Goal: Information Seeking & Learning: Learn about a topic

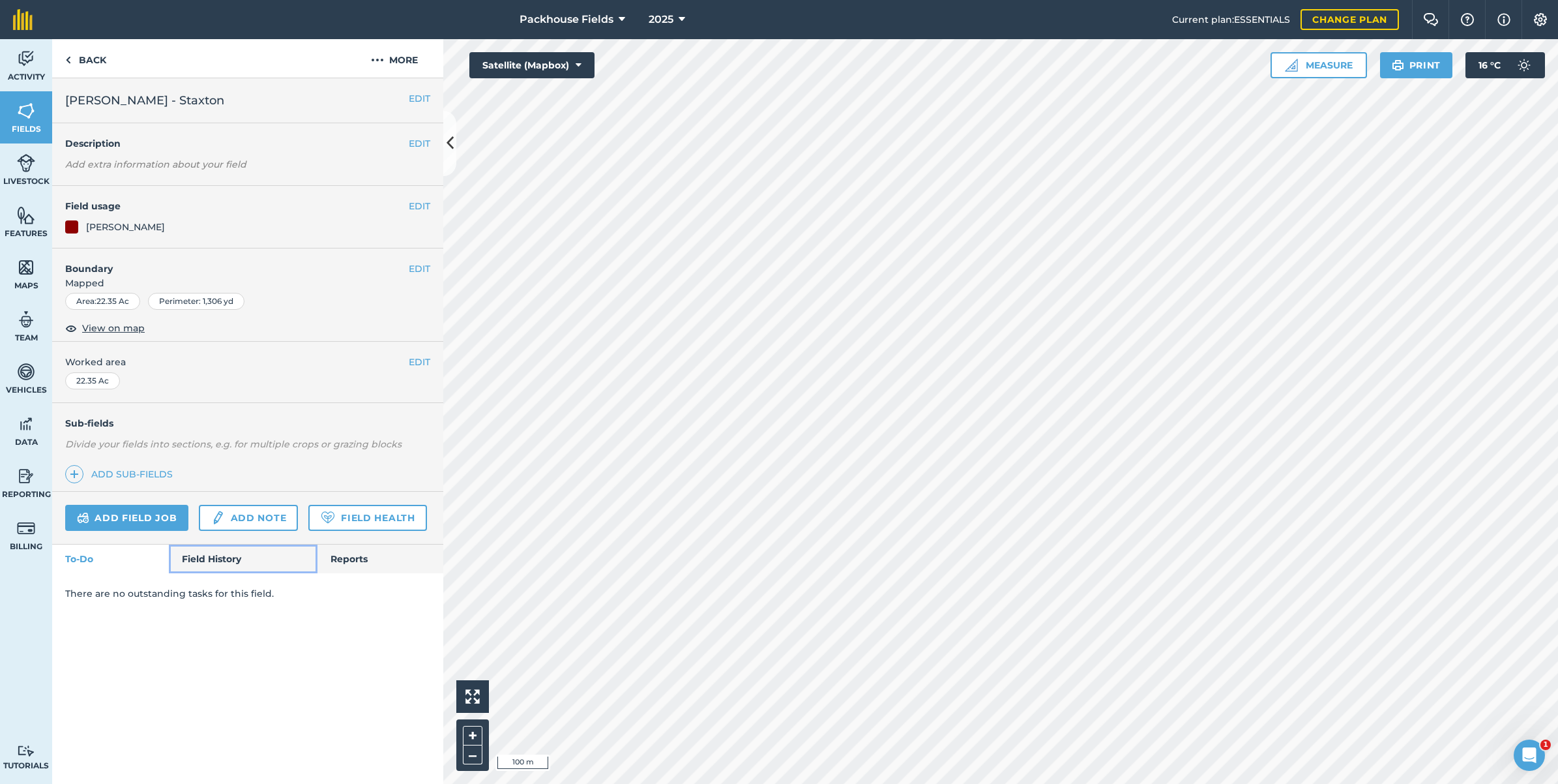
click at [197, 553] on link "Field History" at bounding box center [242, 559] width 148 height 29
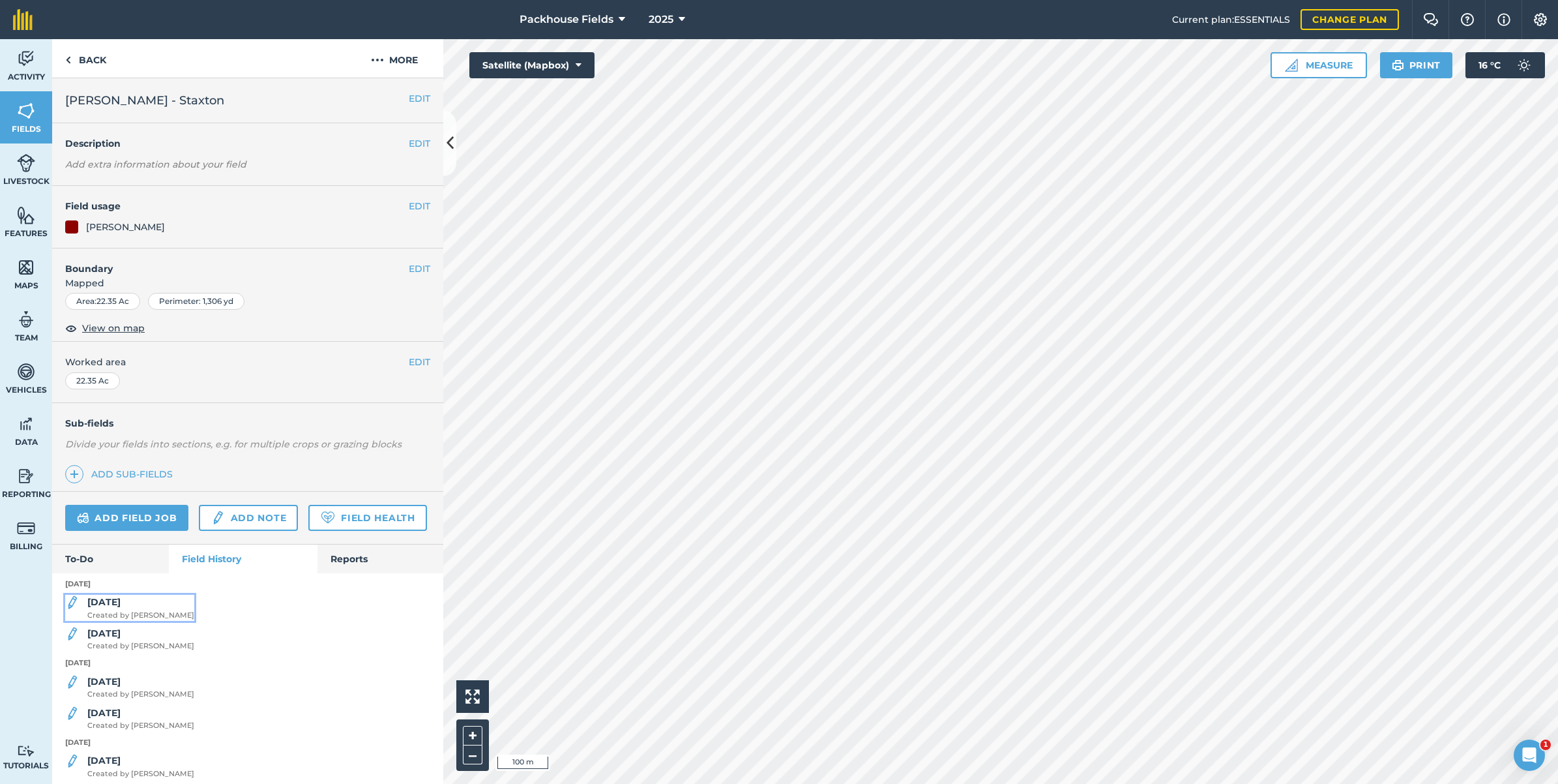
click at [112, 608] on strong "[DATE]" at bounding box center [103, 602] width 33 height 12
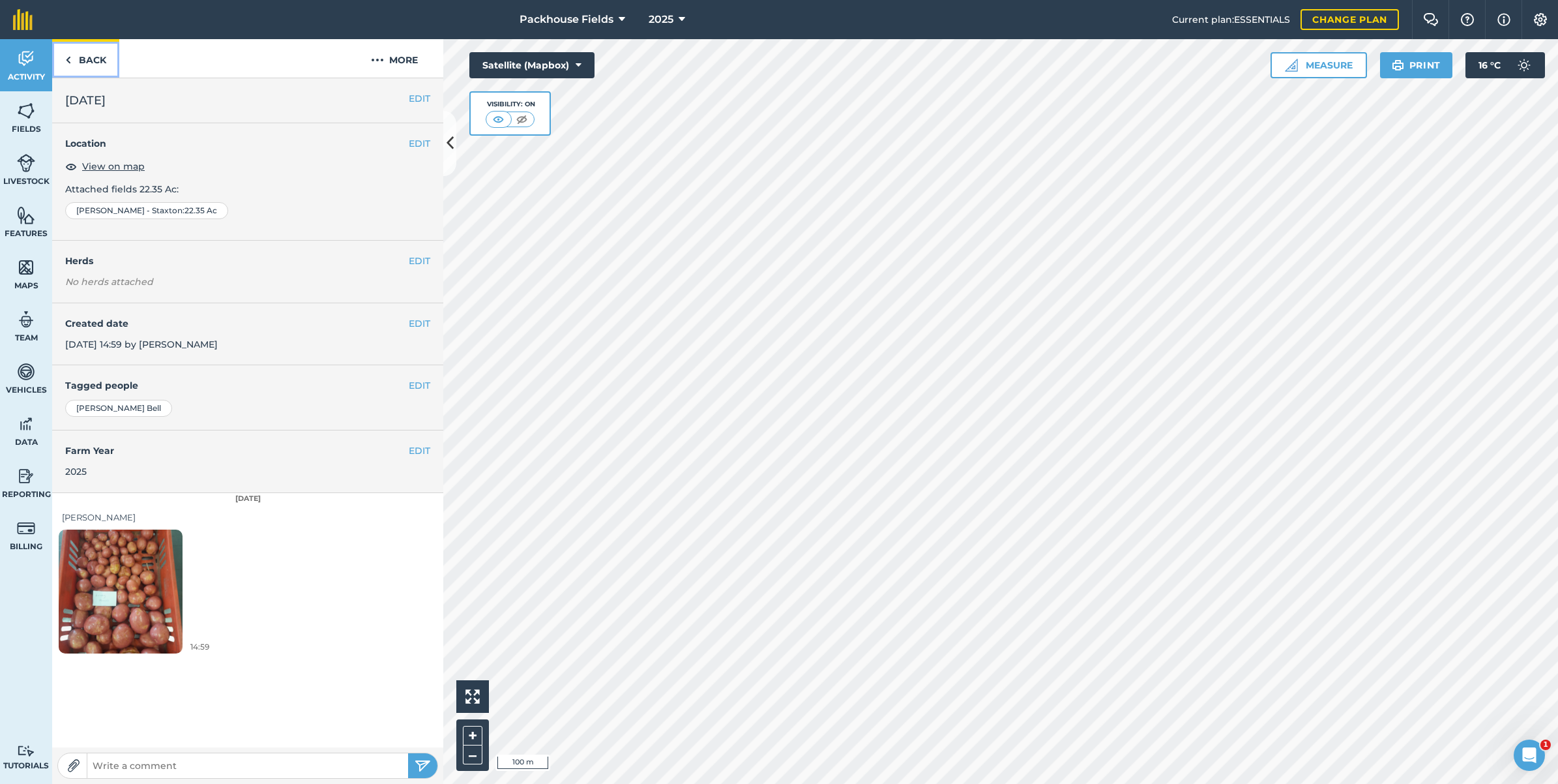
click at [100, 55] on link "Back" at bounding box center [86, 58] width 67 height 38
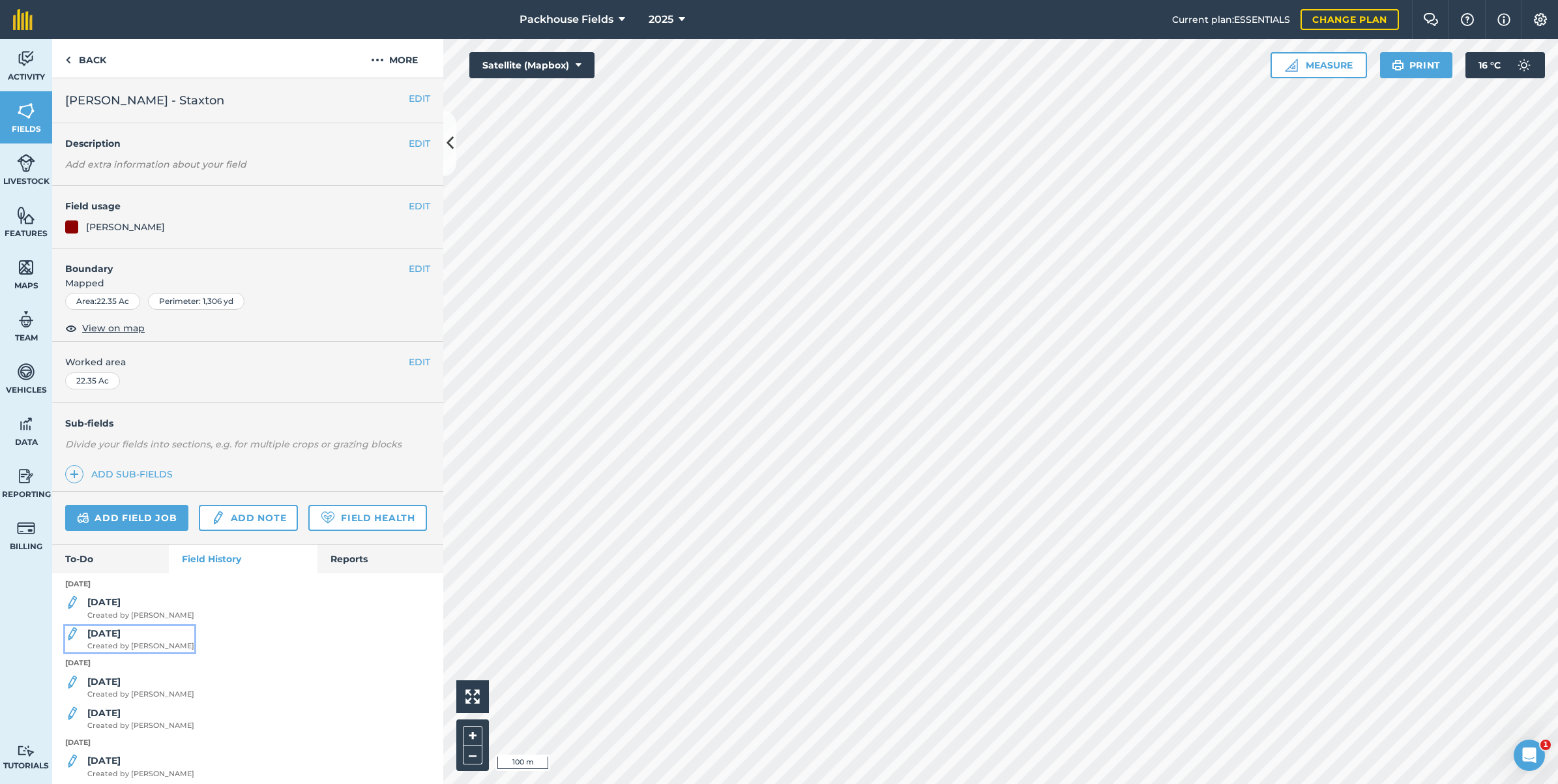
click at [124, 652] on div "[DATE] Created by [PERSON_NAME]" at bounding box center [141, 638] width 107 height 26
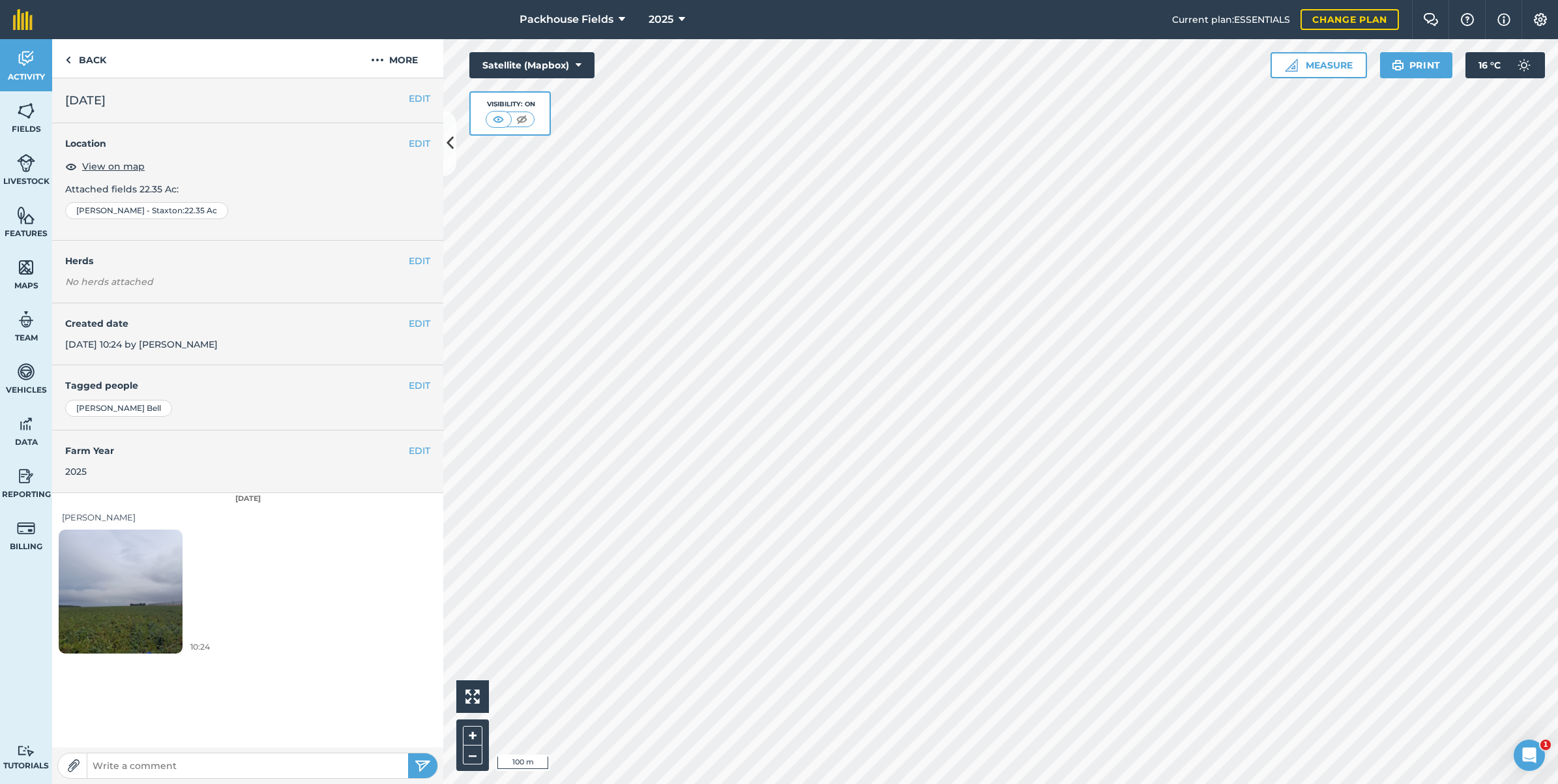
click at [137, 603] on img at bounding box center [120, 591] width 124 height 165
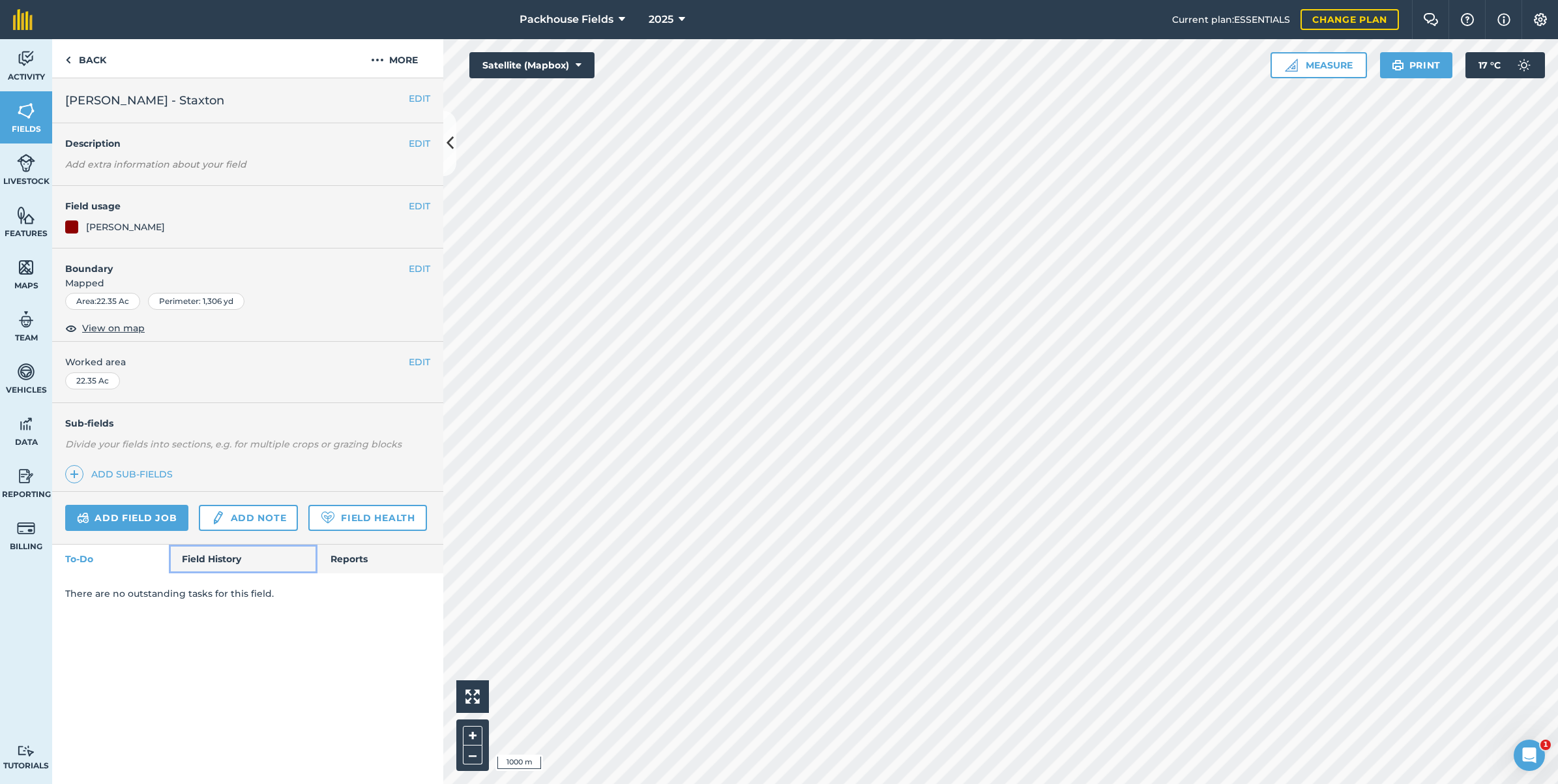
click at [214, 558] on link "Field History" at bounding box center [242, 559] width 148 height 29
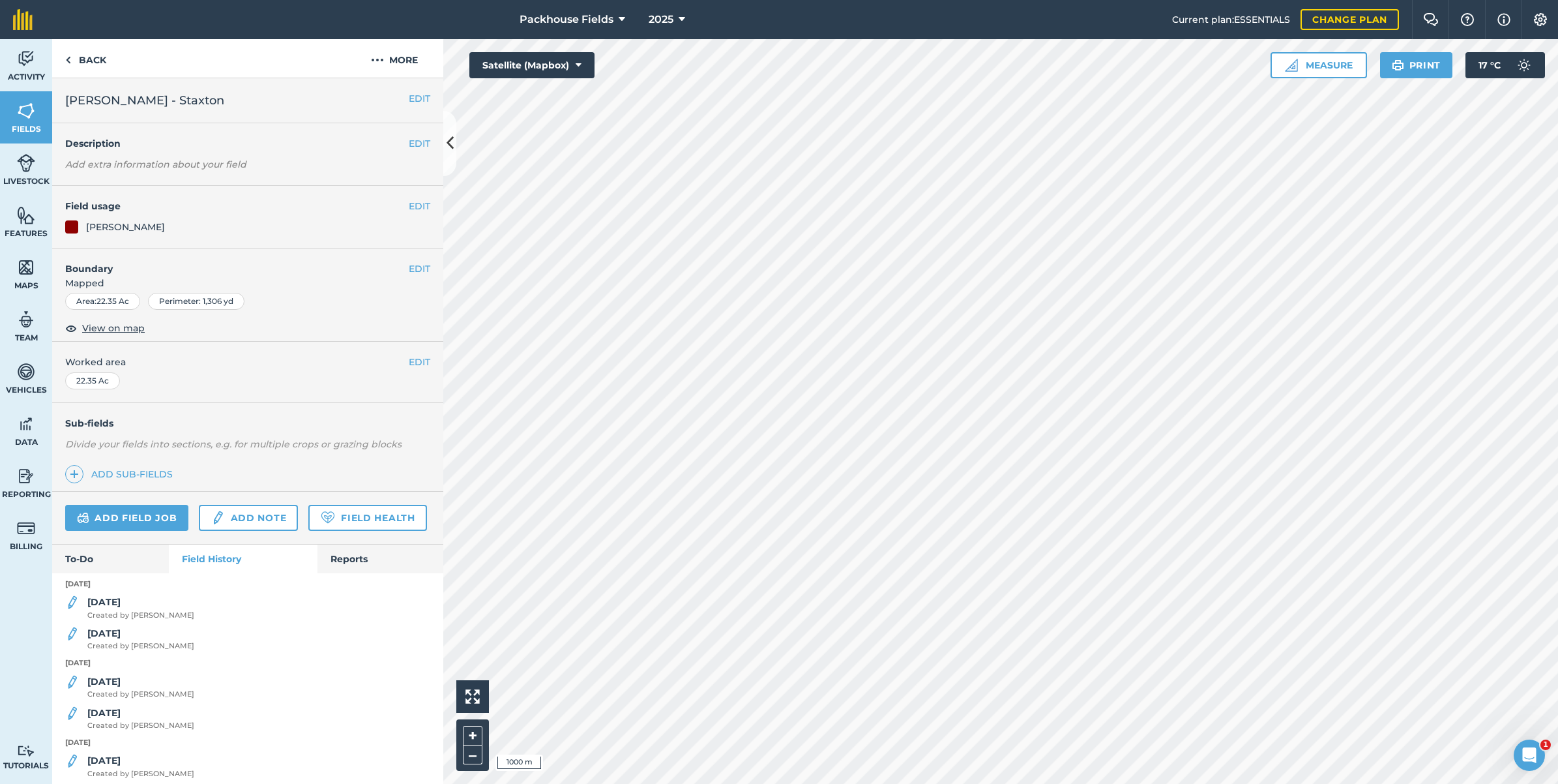
click at [161, 620] on div "[DATE] Created by [PERSON_NAME]" at bounding box center [248, 608] width 392 height 26
click at [97, 608] on strong "[DATE]" at bounding box center [103, 602] width 33 height 12
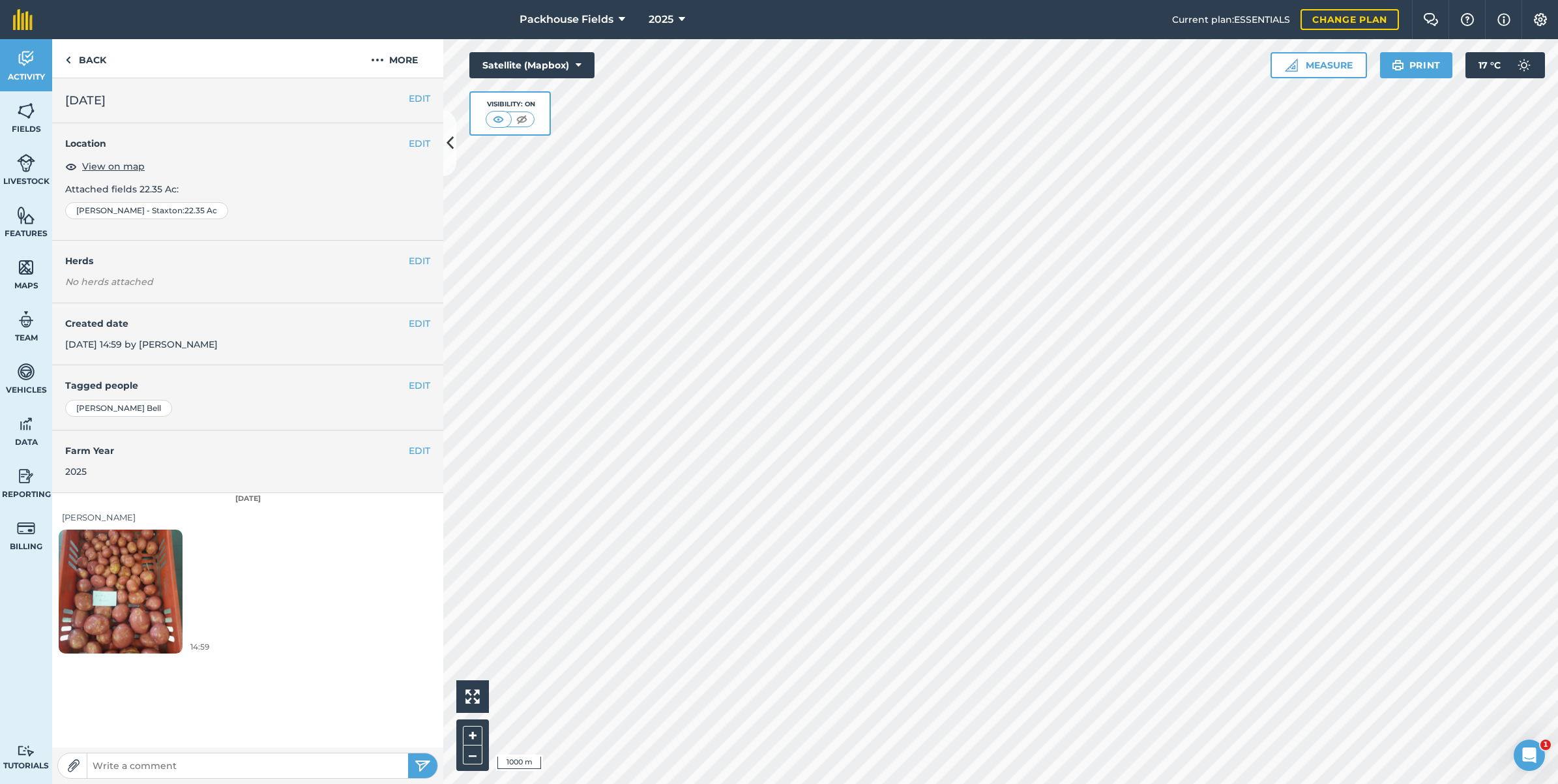
click at [144, 587] on img at bounding box center [120, 591] width 124 height 165
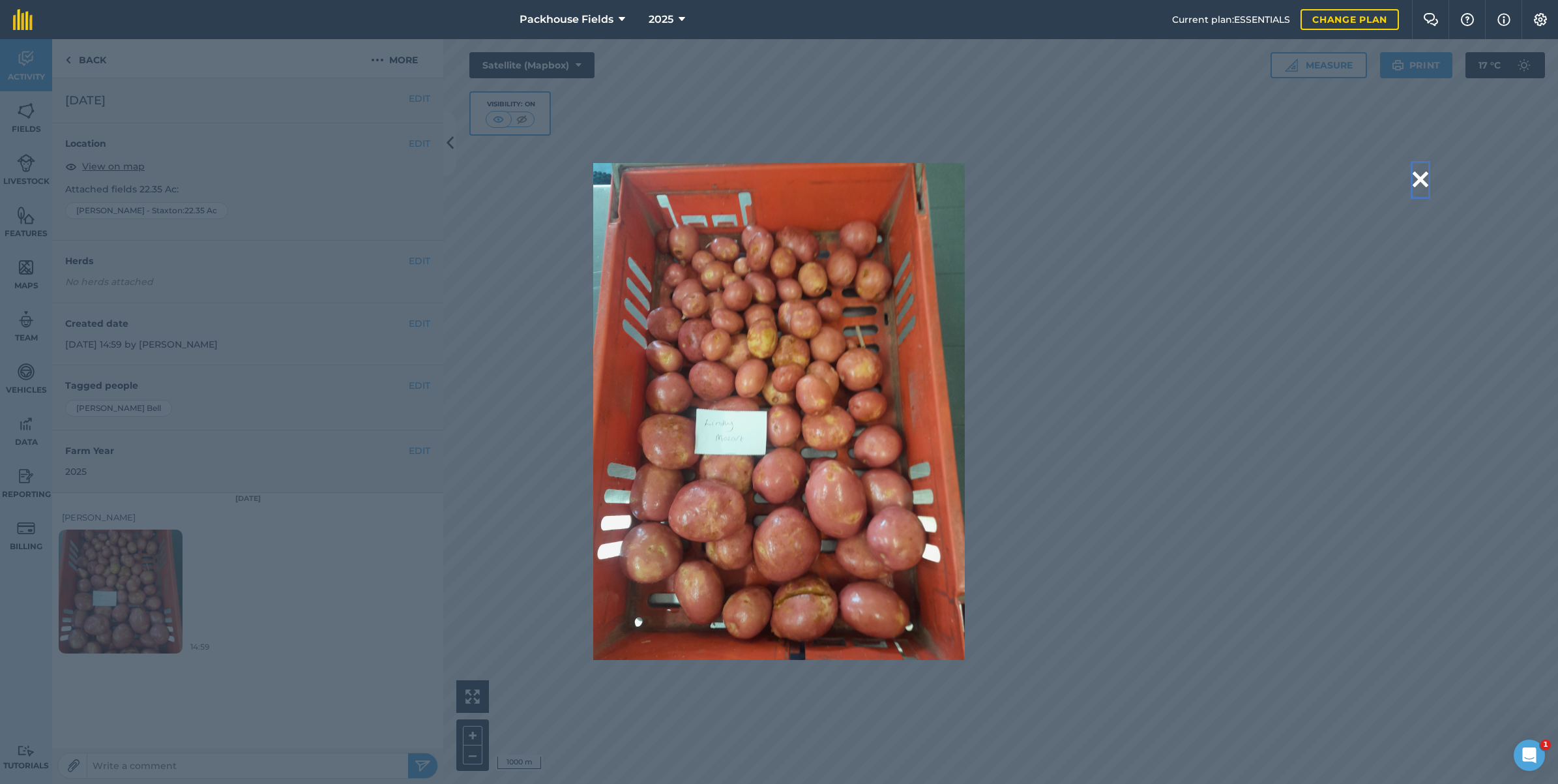
click at [1423, 173] on button at bounding box center [1421, 179] width 15 height 33
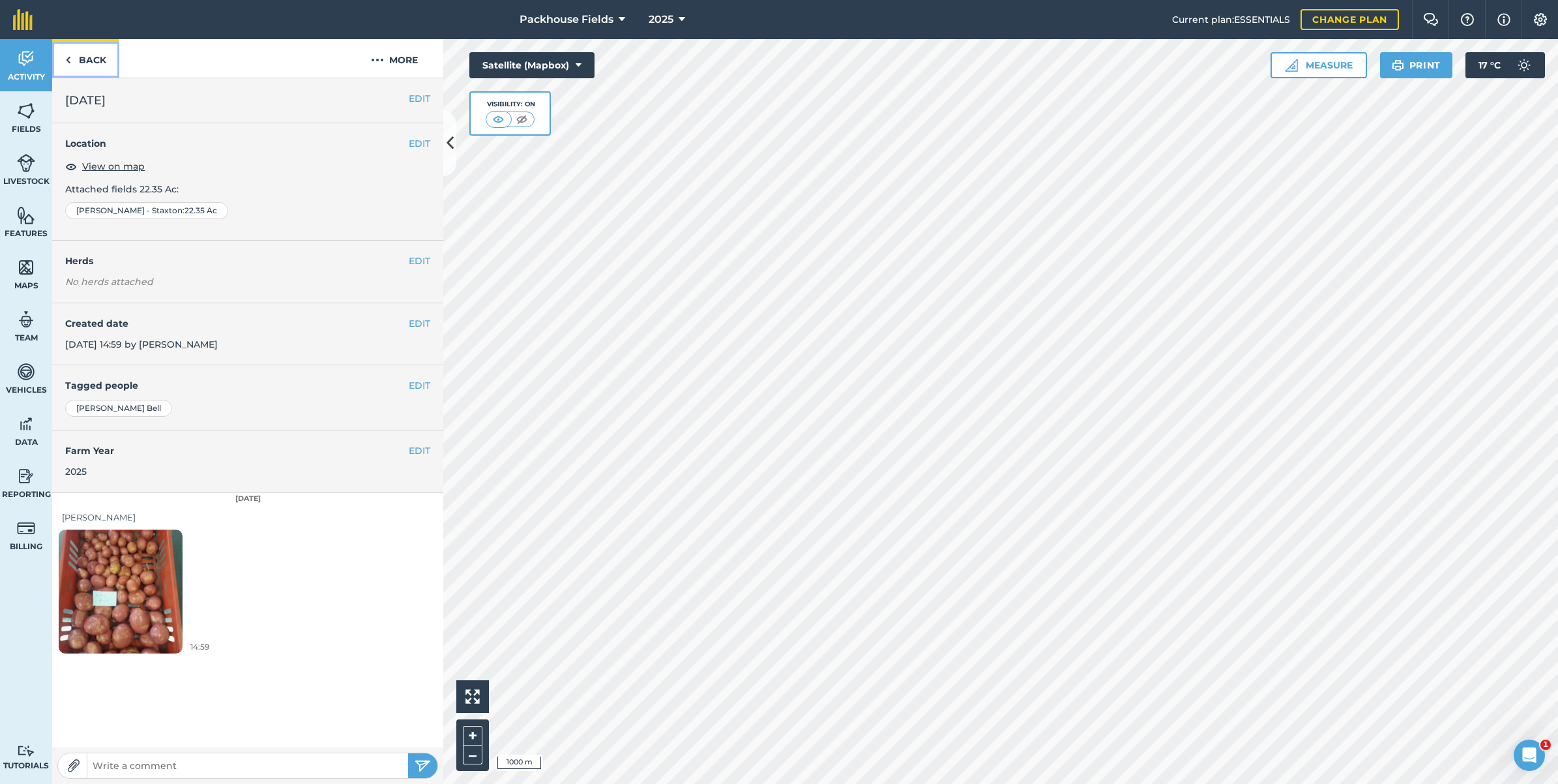
click at [80, 41] on link "Back" at bounding box center [86, 58] width 67 height 38
